Goal: Information Seeking & Learning: Understand process/instructions

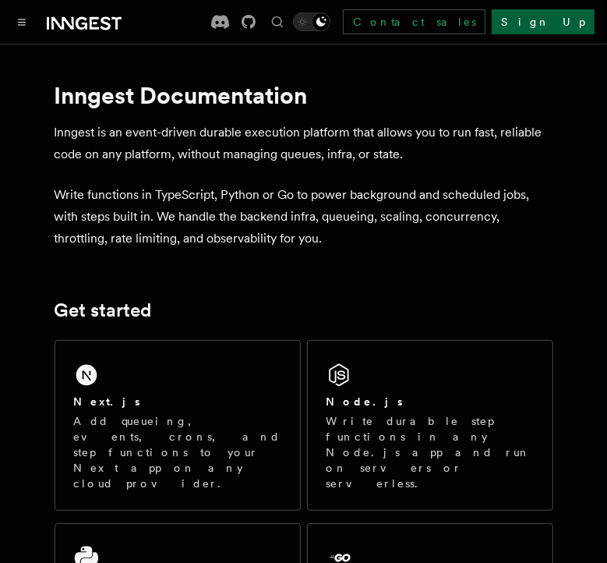
click at [566, 18] on link "Sign Up" at bounding box center [543, 21] width 103 height 25
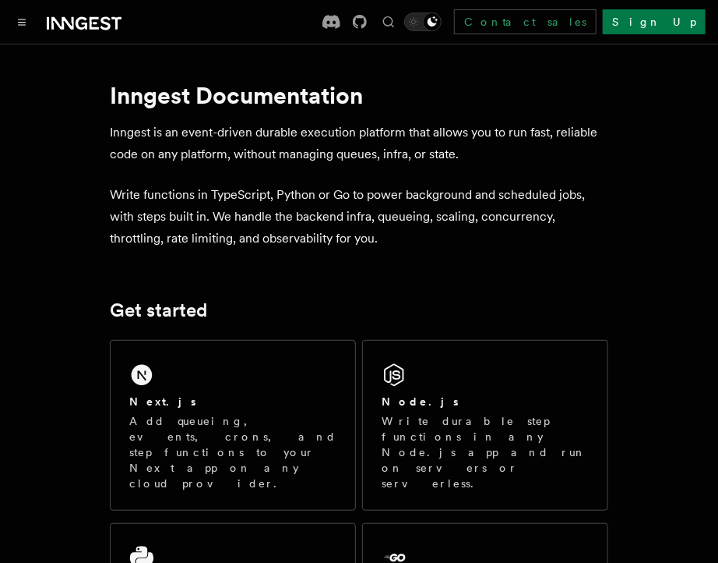
click at [16, 11] on div at bounding box center [66, 22] width 109 height 22
click at [26, 26] on button "Toggle navigation" at bounding box center [21, 21] width 19 height 19
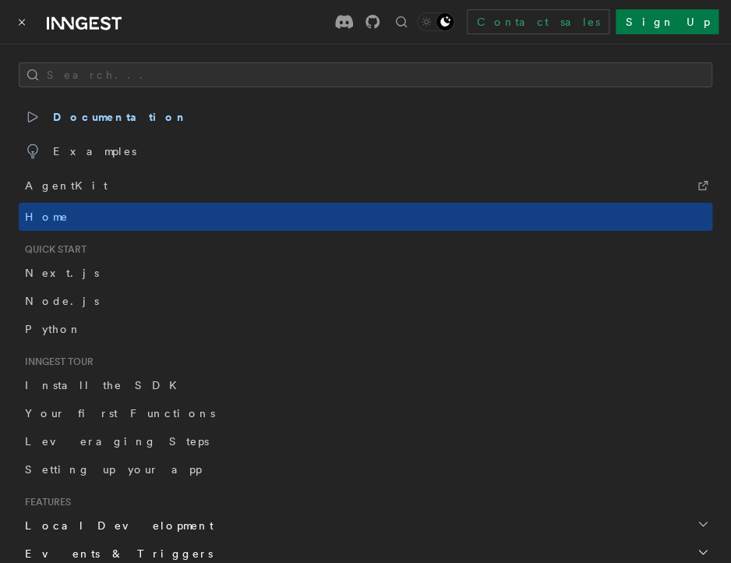
click at [305, 33] on div "Contact sales Sign Up" at bounding box center [438, 21] width 559 height 25
click at [81, 295] on link "Node.js" at bounding box center [365, 301] width 693 height 28
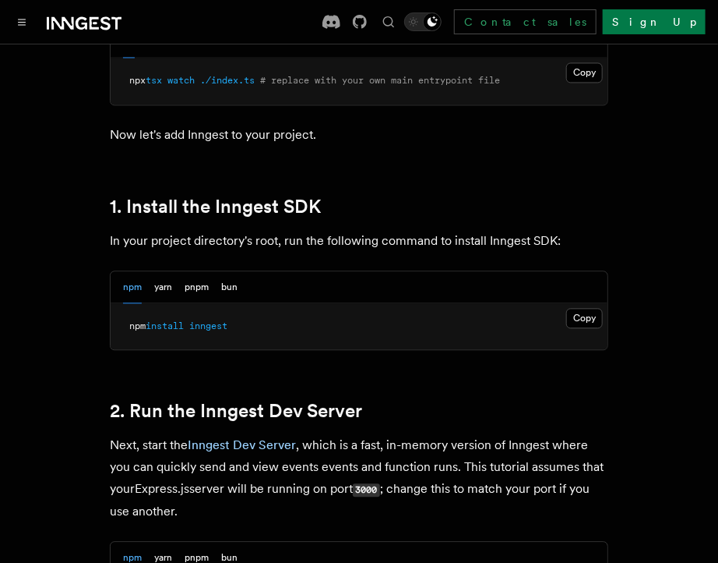
scroll to position [1013, 0]
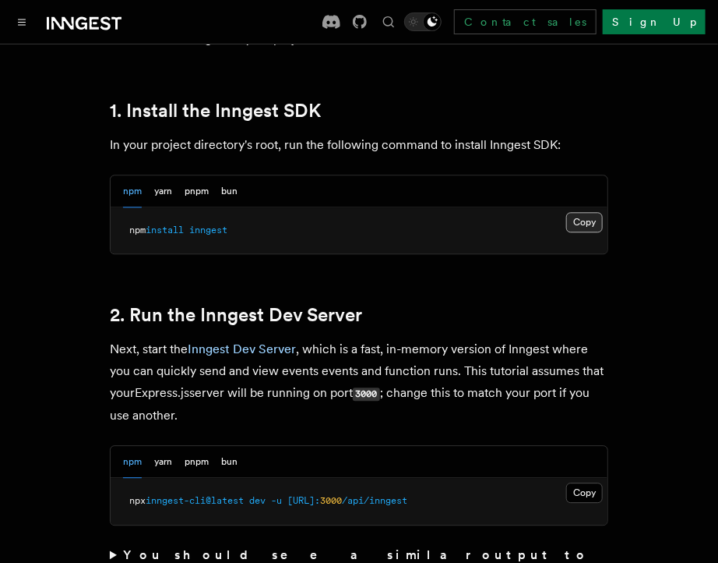
click at [594, 223] on button "Copy Copied" at bounding box center [584, 222] width 37 height 20
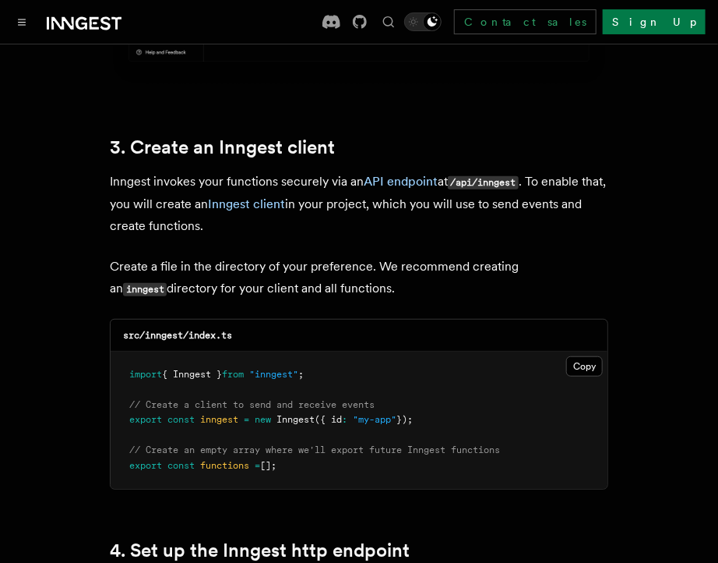
scroll to position [2104, 0]
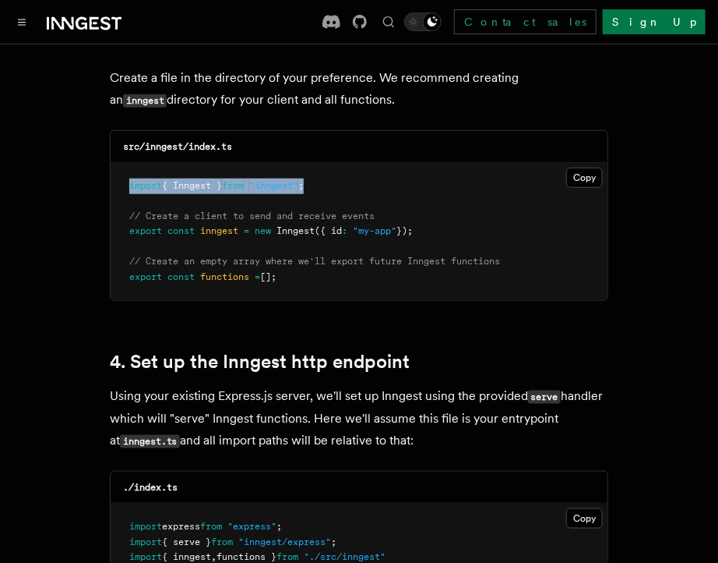
drag, startPoint x: 129, startPoint y: 164, endPoint x: 330, endPoint y: 171, distance: 200.4
click at [330, 171] on pre "import { Inngest } from "inngest" ; // Create a client to send and receive even…" at bounding box center [359, 232] width 497 height 138
copy span "import { Inngest } from "inngest" ;"
click at [336, 171] on pre "import { Inngest } from "inngest" ; // Create a client to send and receive even…" at bounding box center [359, 232] width 497 height 138
drag, startPoint x: 432, startPoint y: 209, endPoint x: 131, endPoint y: 210, distance: 300.7
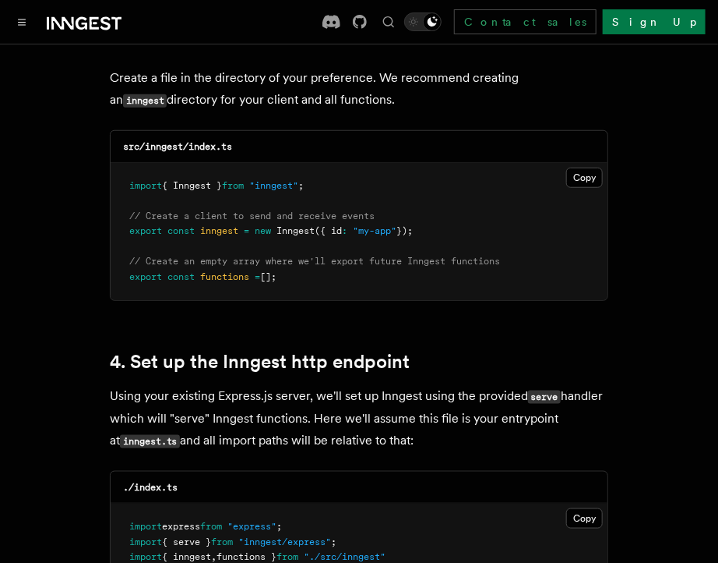
click at [131, 210] on pre "import { Inngest } from "inngest" ; // Create a client to send and receive even…" at bounding box center [359, 232] width 497 height 138
copy span "export const inngest = new Inngest ({ id : "my-app" });"
click at [419, 163] on pre "import { Inngest } from "inngest" ; // Create a client to send and receive even…" at bounding box center [359, 232] width 497 height 138
drag, startPoint x: 304, startPoint y: 249, endPoint x: 128, endPoint y: 265, distance: 176.8
click at [128, 265] on pre "import { Inngest } from "inngest" ; // Create a client to send and receive even…" at bounding box center [359, 232] width 497 height 138
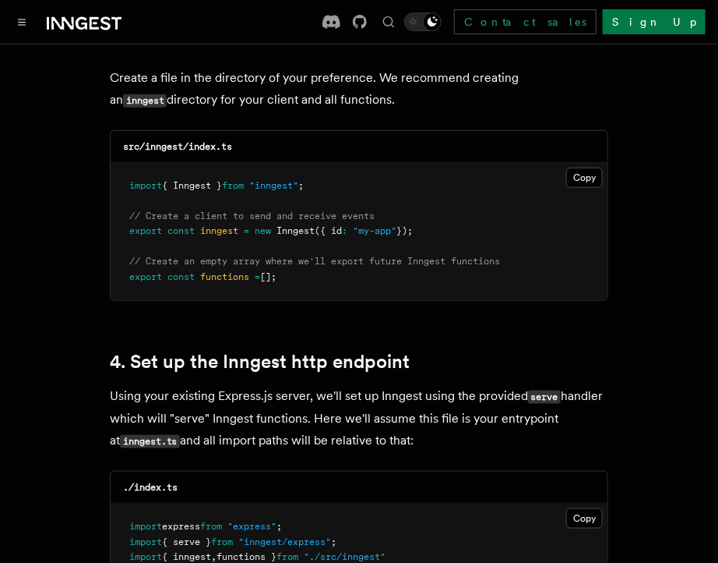
copy span "export const functions = [];"
click at [351, 272] on pre "import { Inngest } from "inngest" ; // Create a client to send and receive even…" at bounding box center [359, 232] width 497 height 138
